Goal: Task Accomplishment & Management: Manage account settings

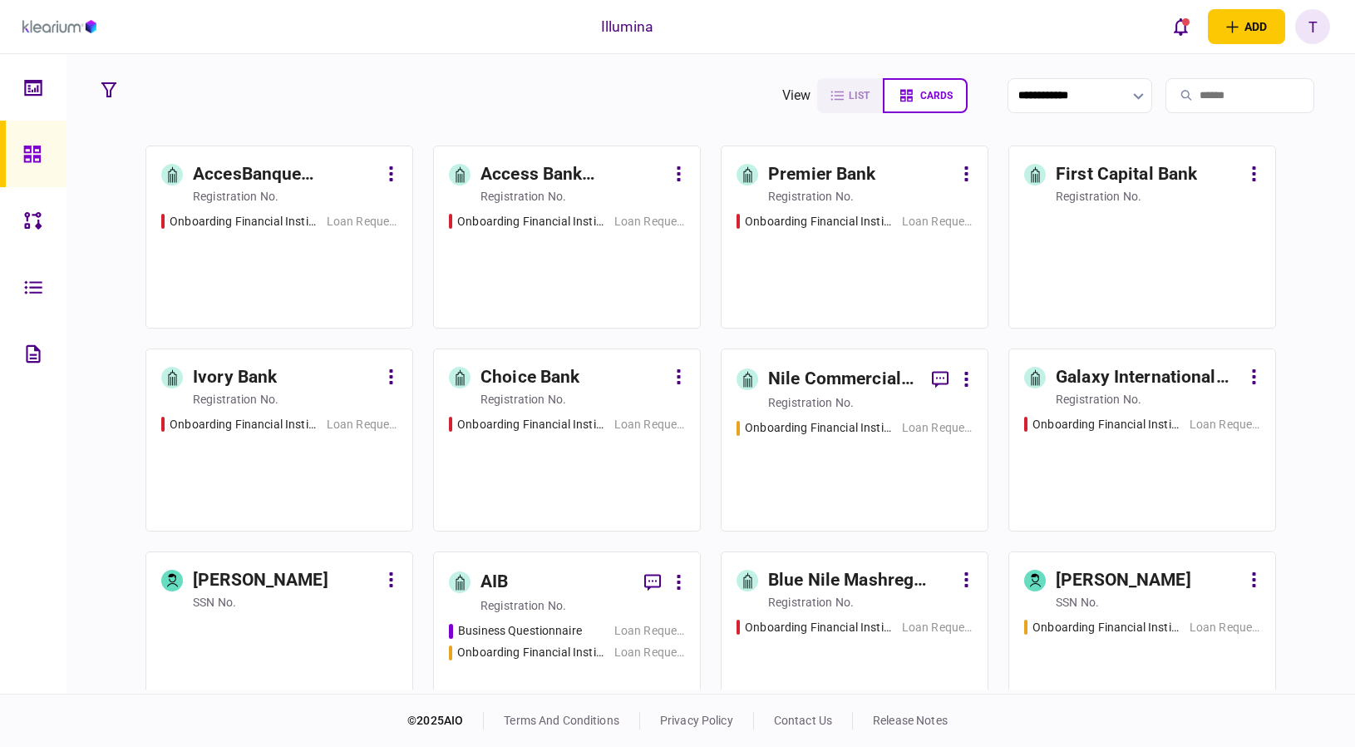
click at [392, 578] on icon at bounding box center [391, 580] width 4 height 16
click at [391, 613] on span "archive" at bounding box center [371, 612] width 44 height 20
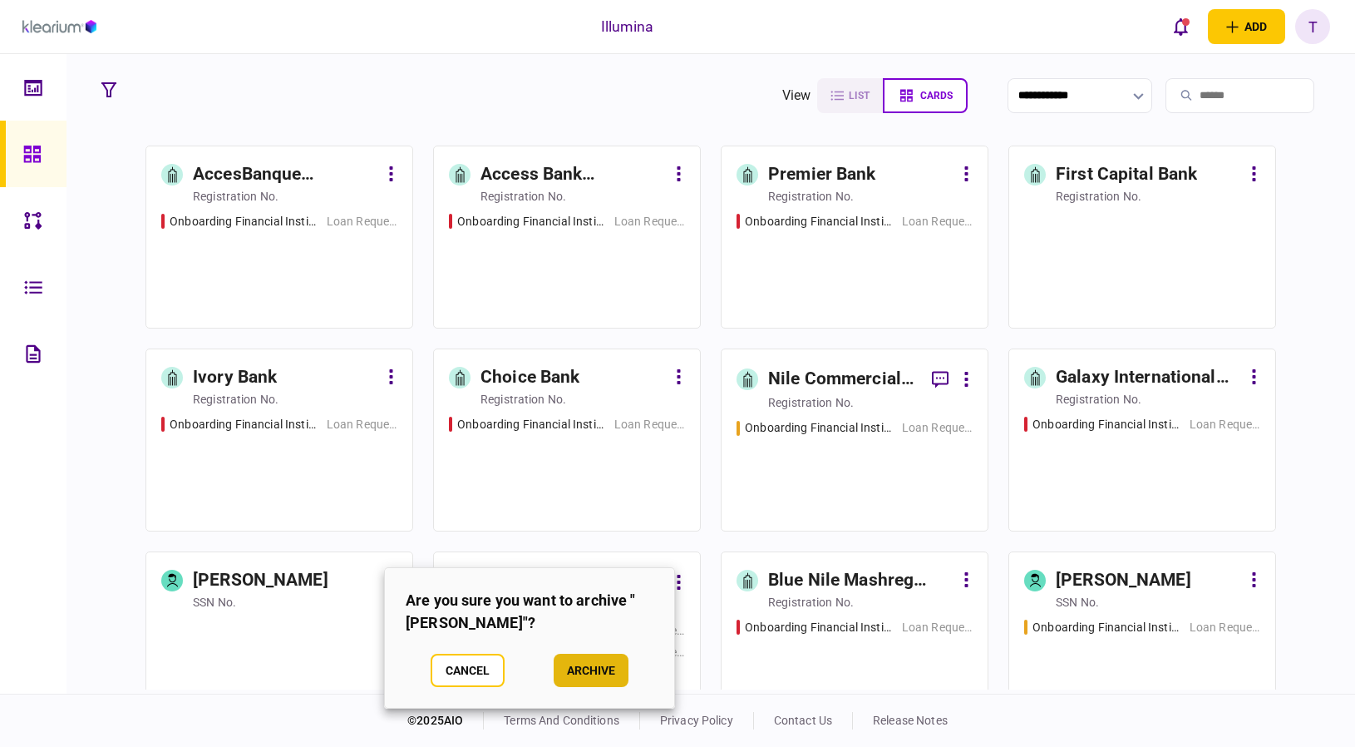
click at [614, 669] on button "archive" at bounding box center [591, 670] width 75 height 33
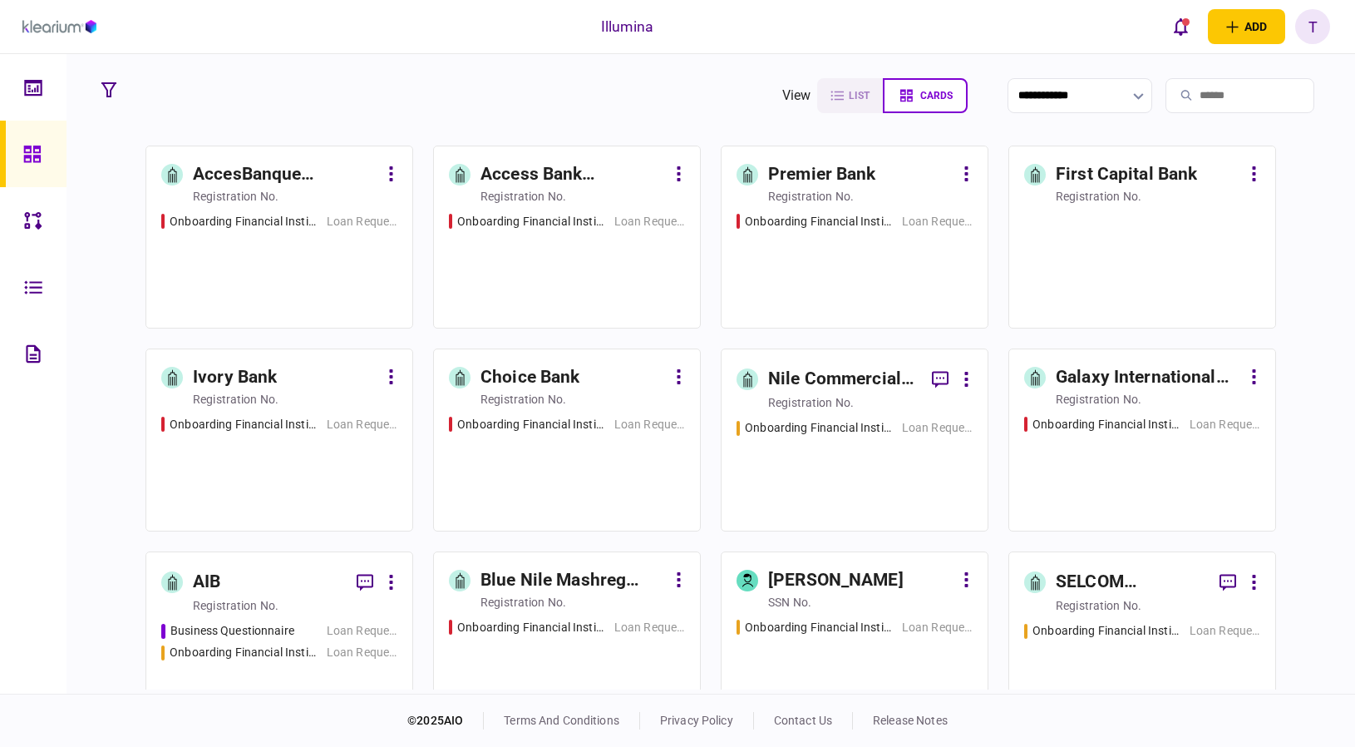
click at [681, 581] on button at bounding box center [679, 580] width 12 height 27
click at [643, 611] on span "archive" at bounding box center [658, 612] width 44 height 20
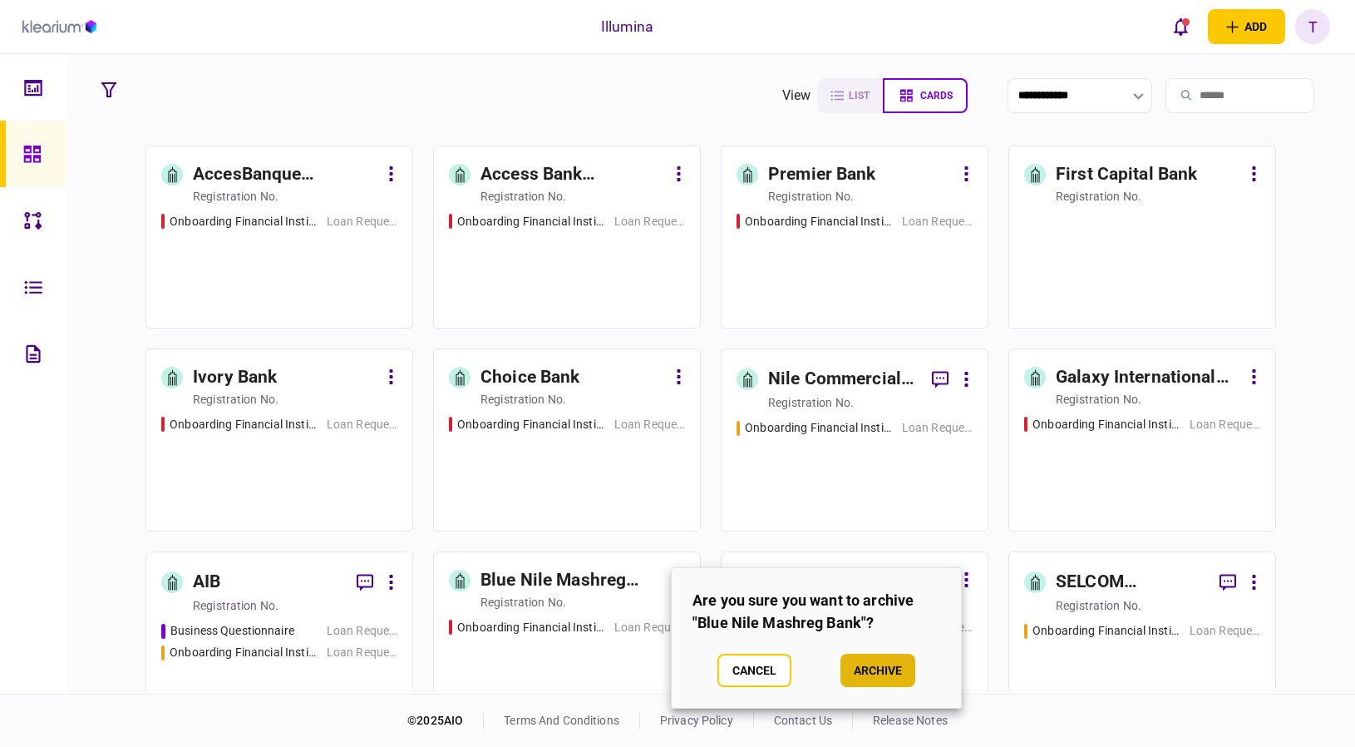
click at [886, 671] on button "archive" at bounding box center [878, 670] width 75 height 33
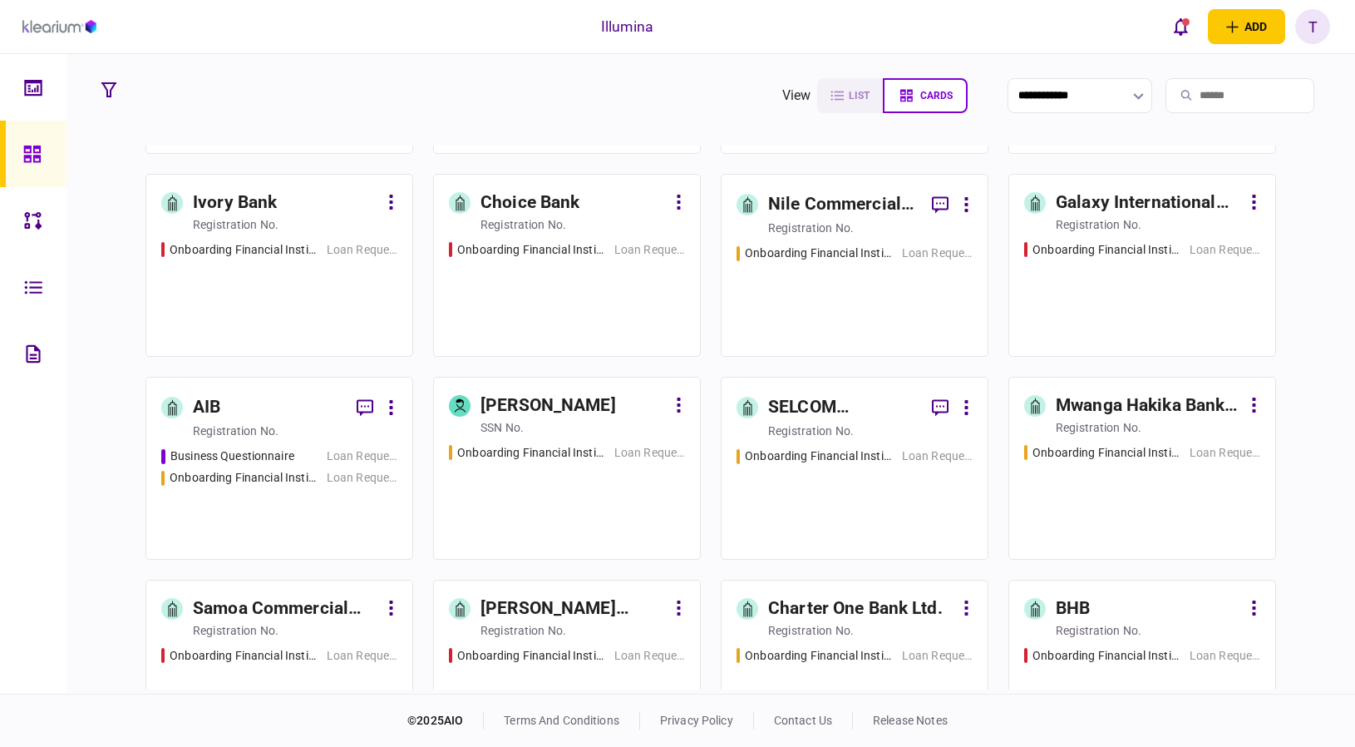
scroll to position [194, 0]
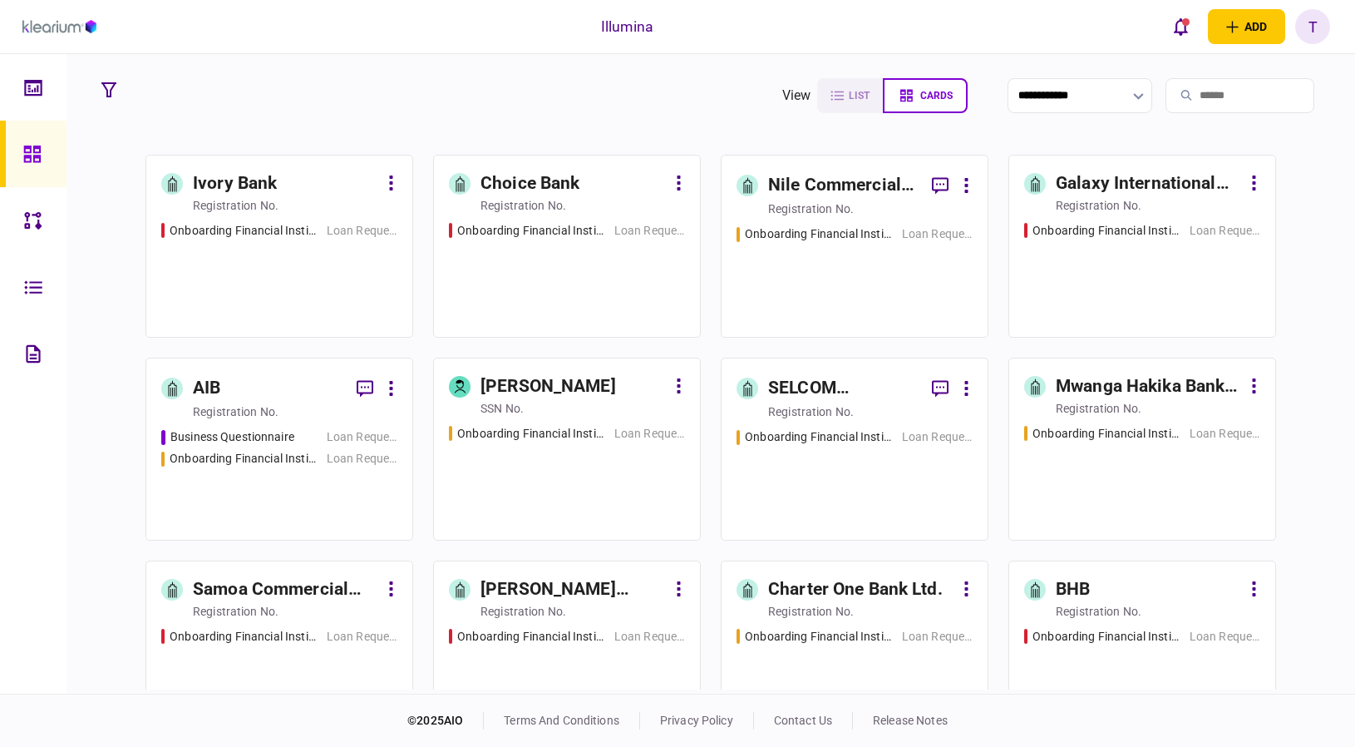
click at [1105, 445] on div "Onboarding Financial Institutions Loan Request" at bounding box center [1142, 475] width 236 height 101
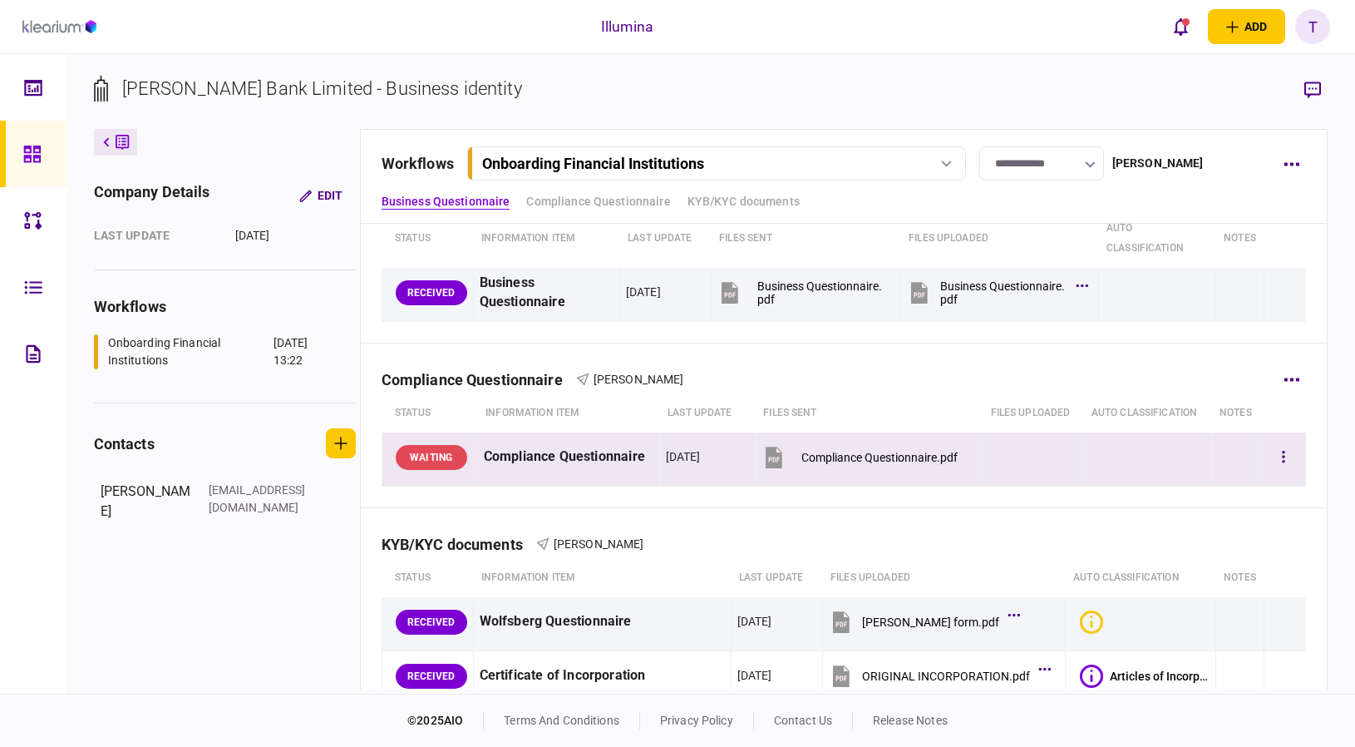
scroll to position [69, 0]
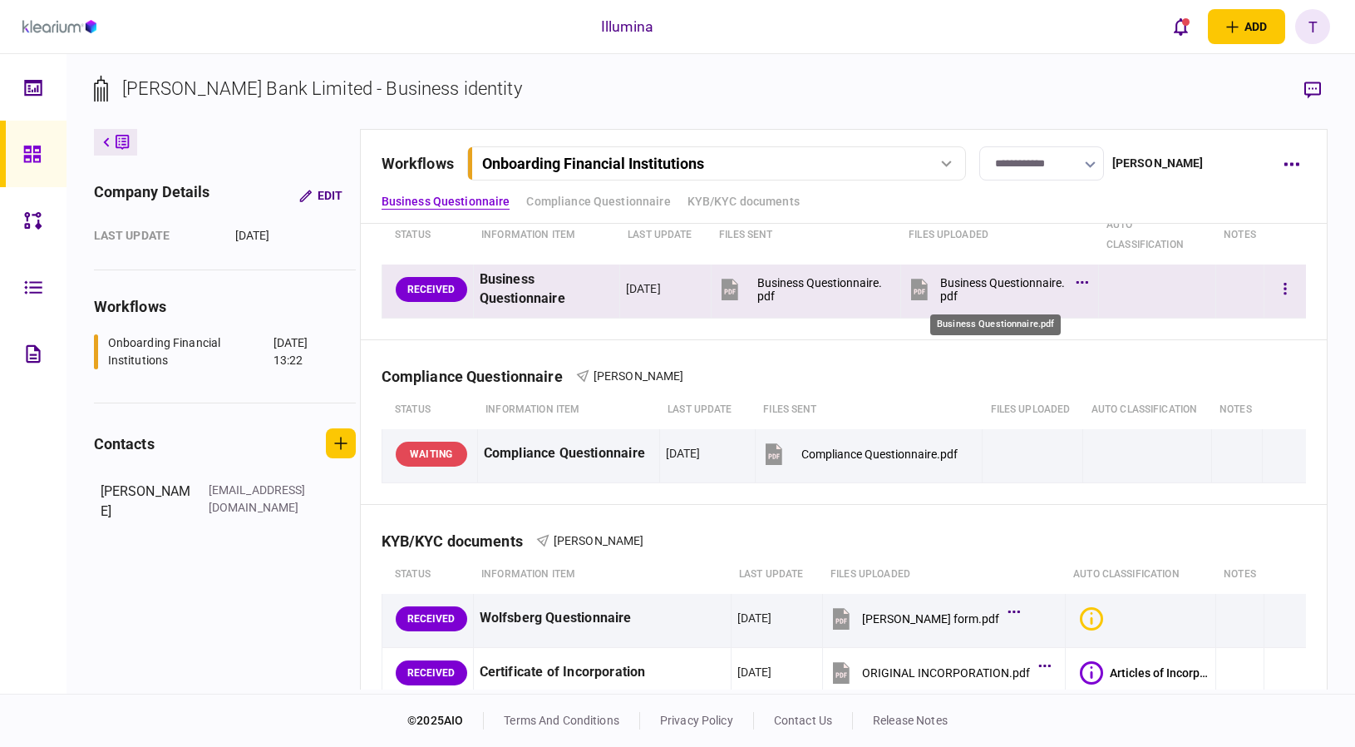
click at [974, 282] on div "Business Questionnaire.pdf" at bounding box center [1004, 289] width 127 height 27
